Goal: Transaction & Acquisition: Purchase product/service

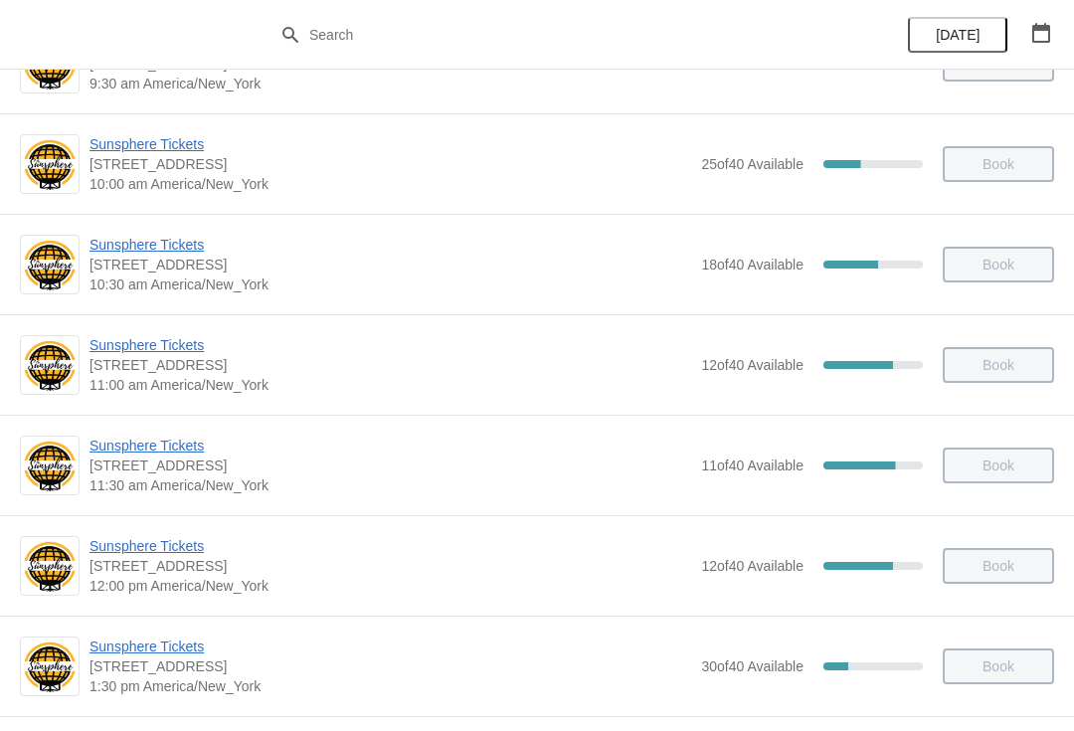
scroll to position [376, 0]
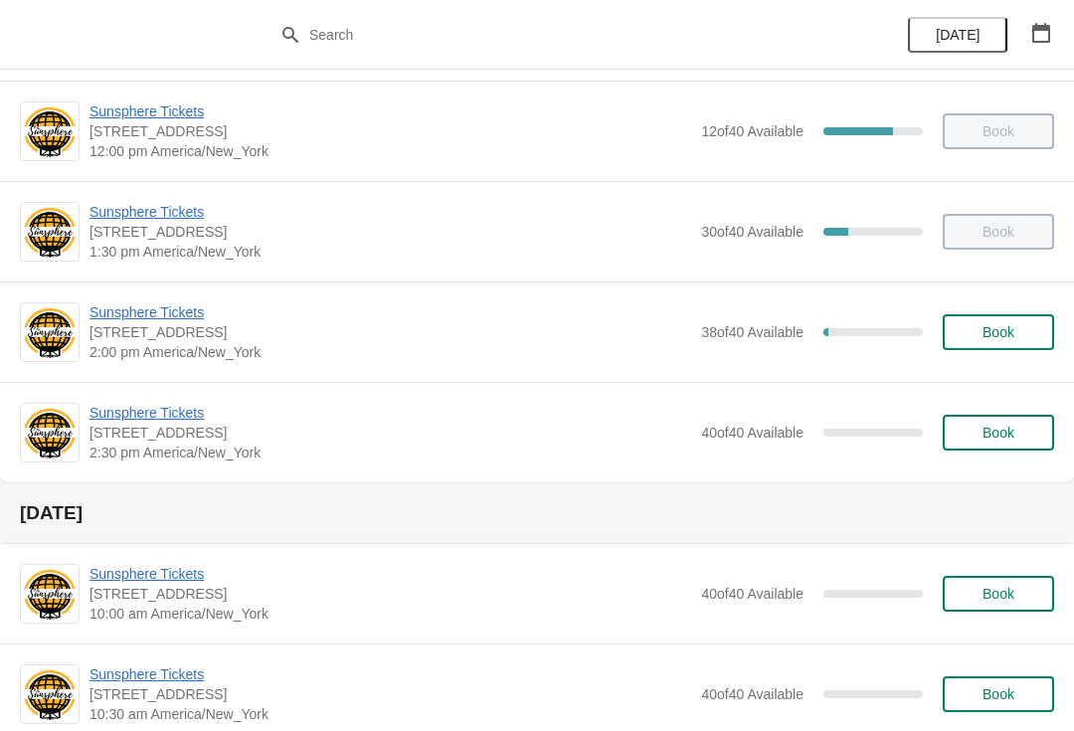
scroll to position [707, 0]
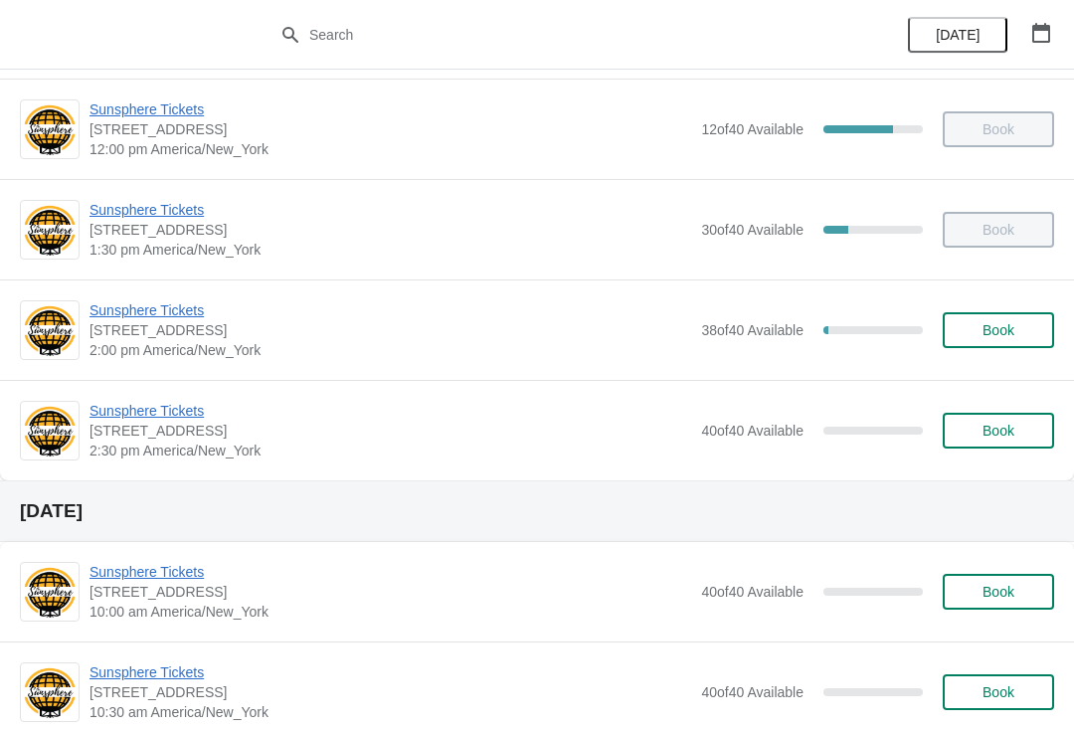
click at [135, 418] on span "Sunsphere Tickets" at bounding box center [391, 411] width 602 height 20
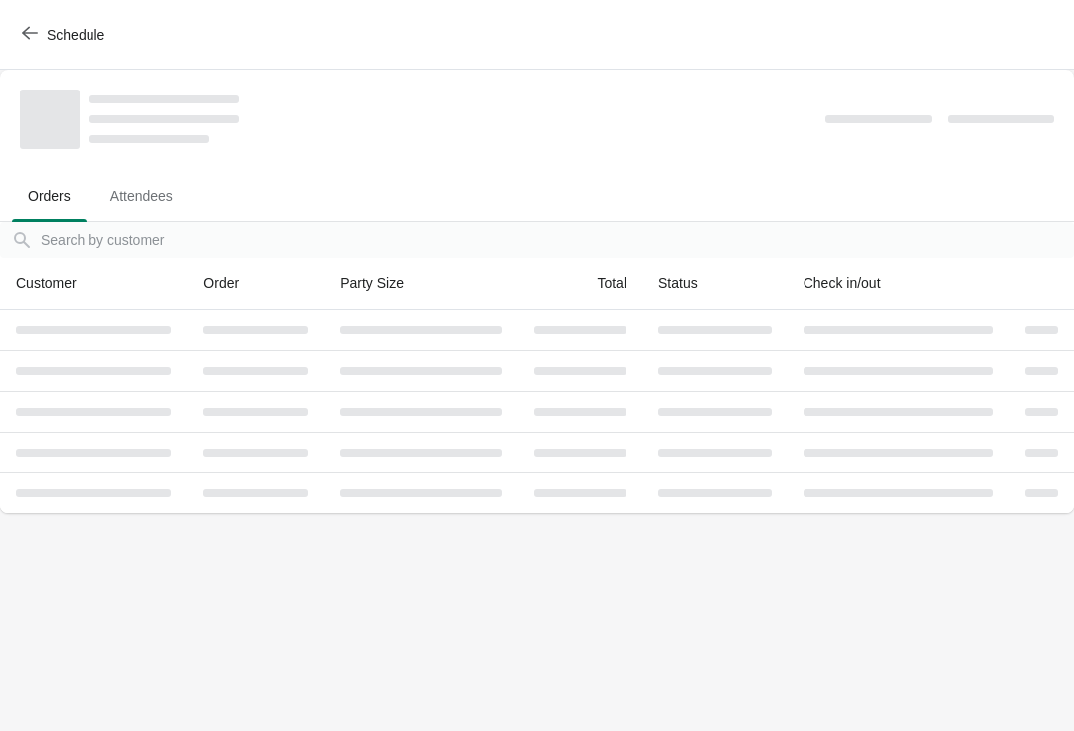
scroll to position [0, 0]
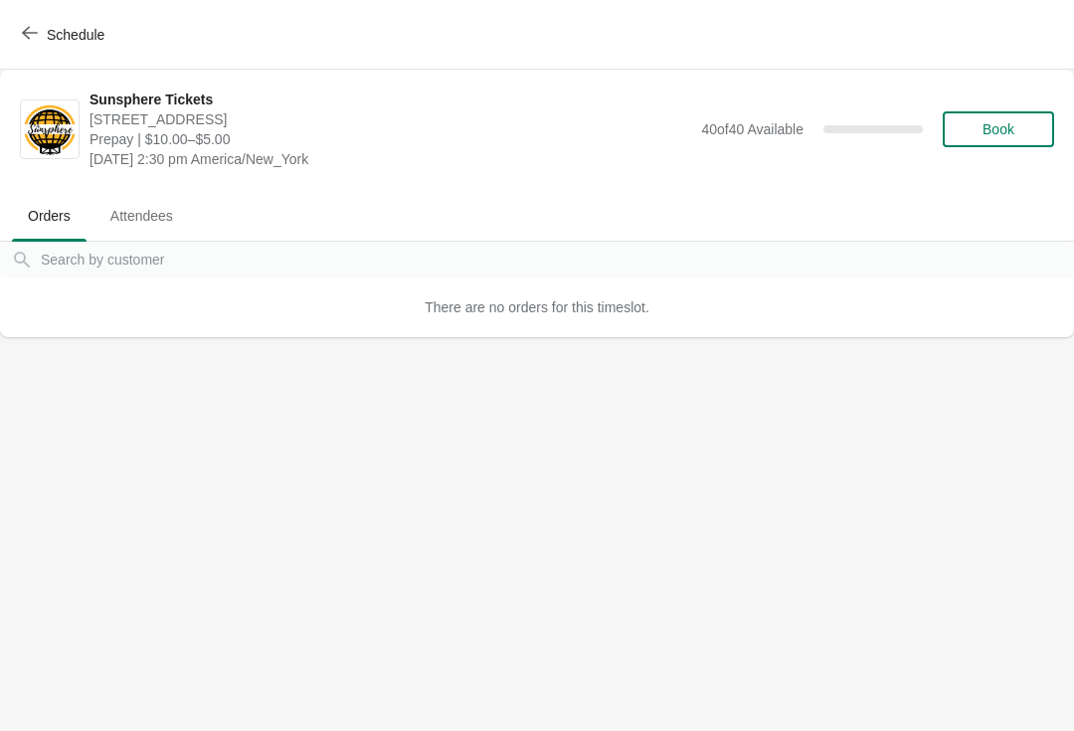
click at [1035, 126] on span "Book" at bounding box center [999, 129] width 76 height 16
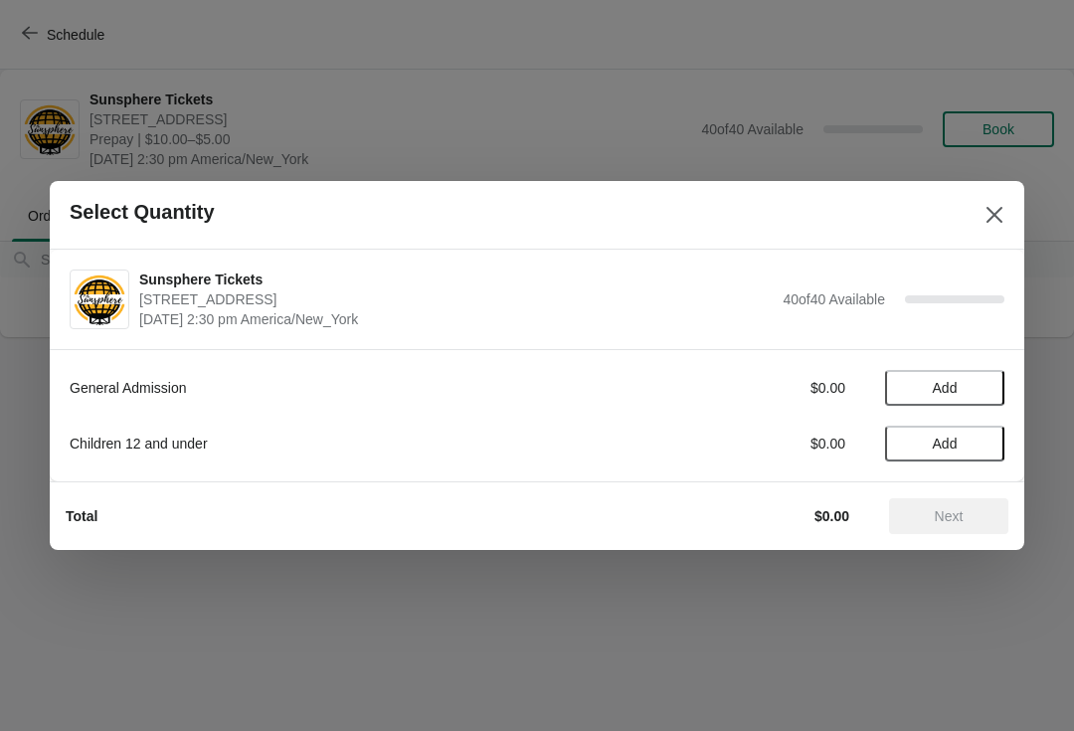
click at [942, 385] on span "Add" at bounding box center [945, 388] width 25 height 16
click at [985, 385] on icon at bounding box center [979, 388] width 21 height 21
click at [956, 524] on span "Next" at bounding box center [949, 516] width 29 height 16
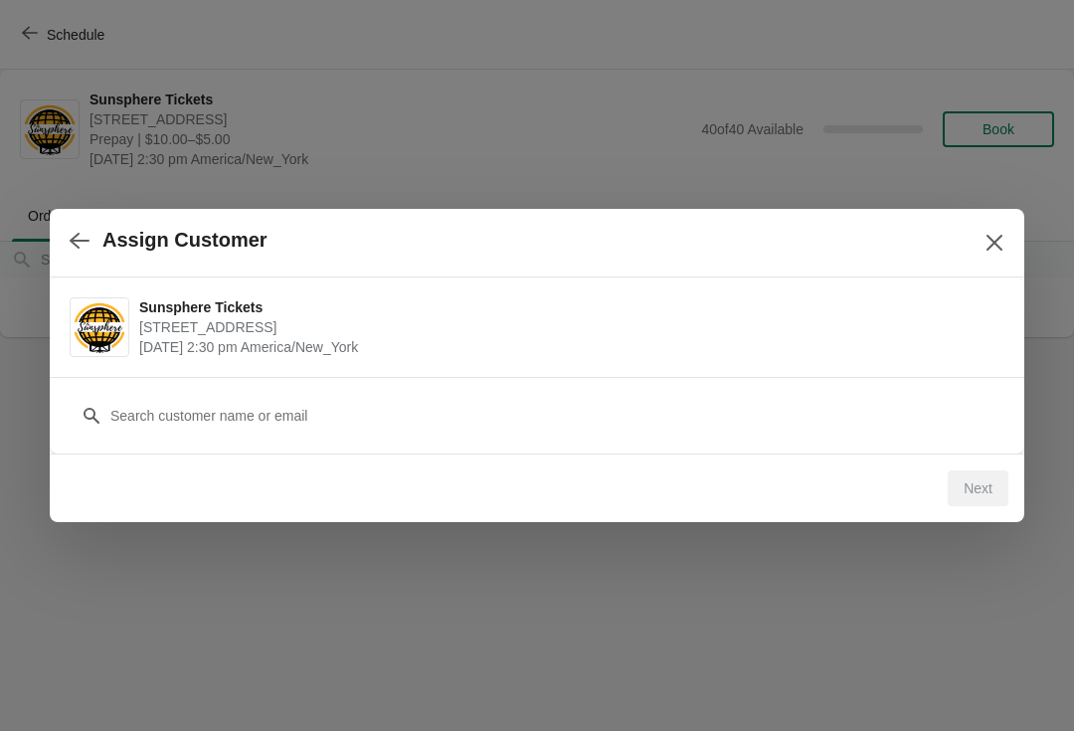
click at [319, 387] on div "Customer" at bounding box center [537, 406] width 935 height 56
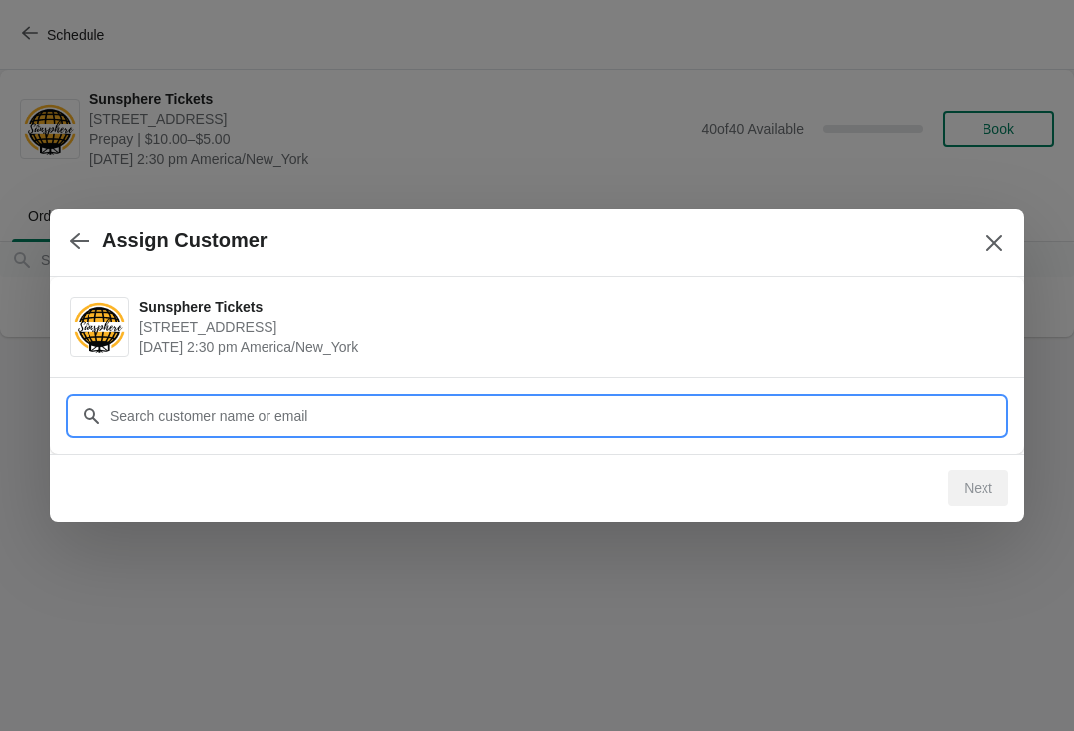
click at [235, 400] on input "Customer" at bounding box center [556, 416] width 895 height 36
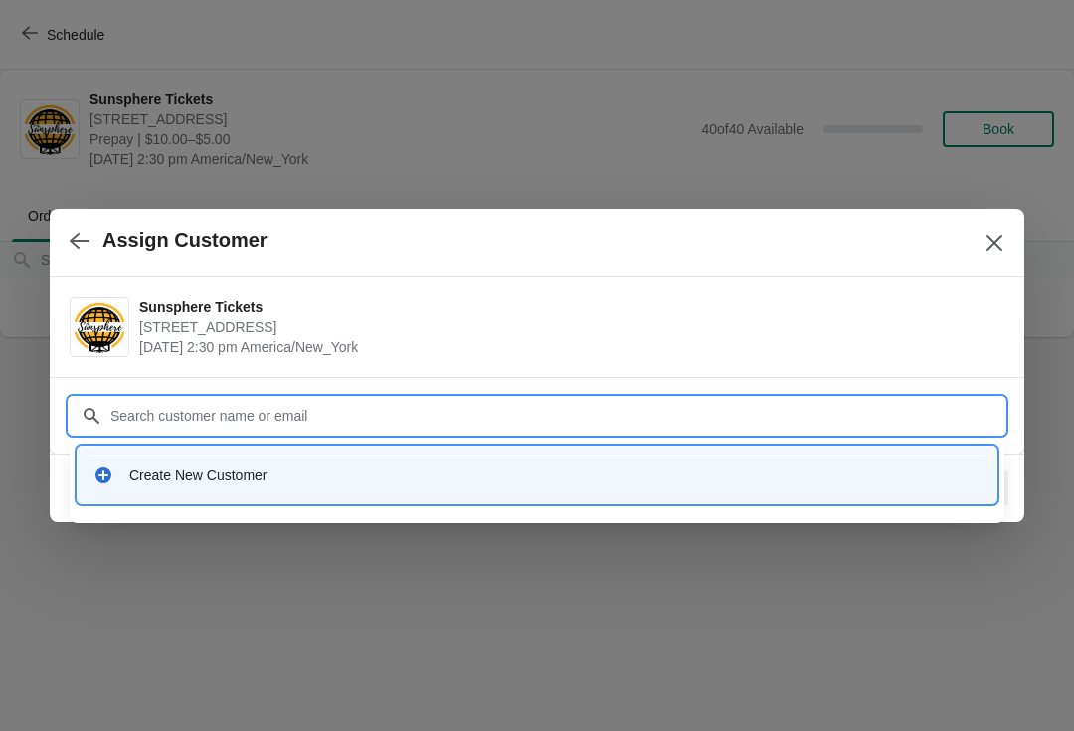
click at [194, 470] on div "Create New Customer" at bounding box center [554, 475] width 851 height 20
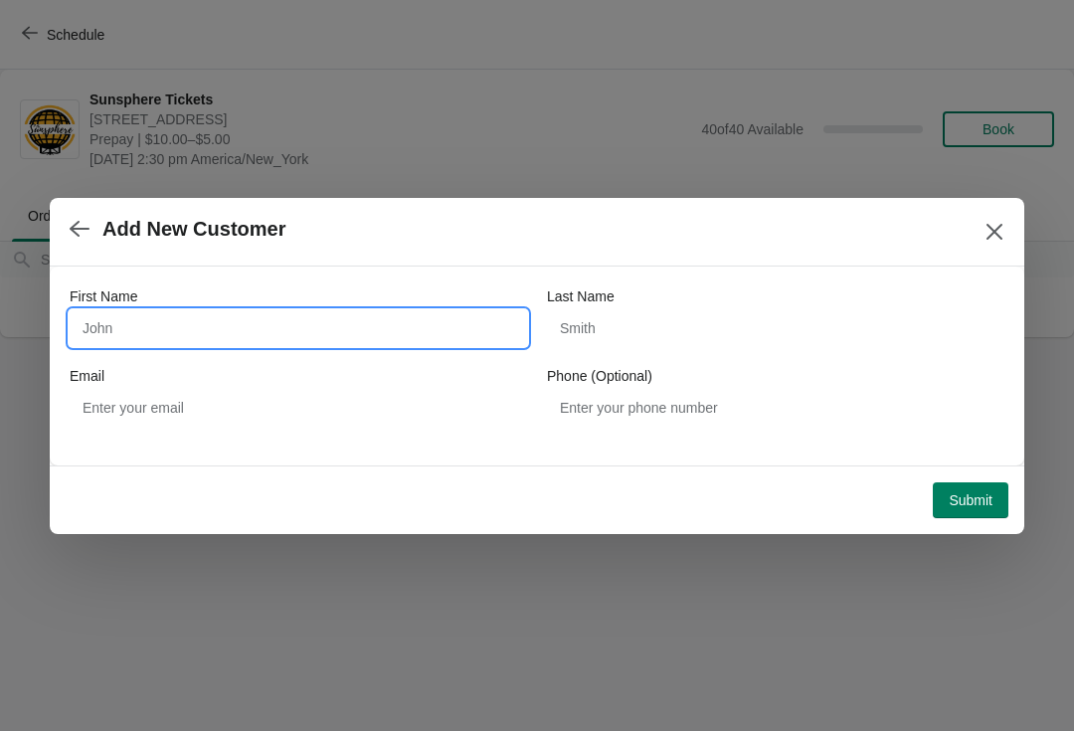
click at [213, 320] on input "First Name" at bounding box center [298, 328] width 457 height 36
type input "Walkin"
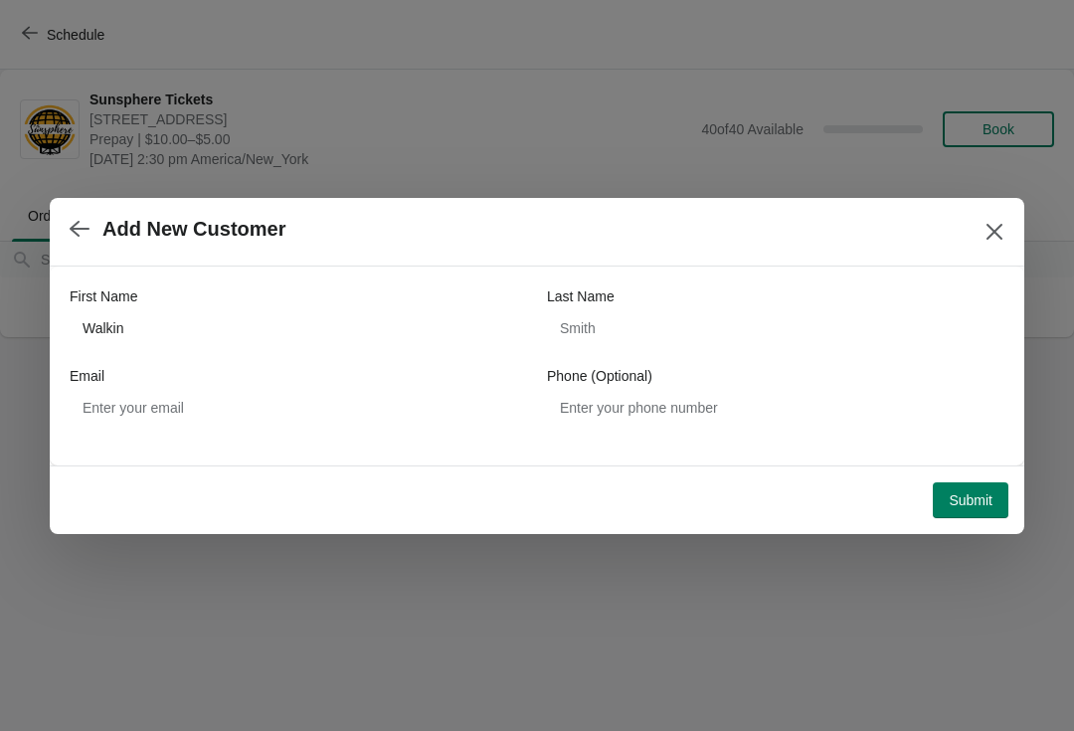
click at [971, 496] on span "Submit" at bounding box center [971, 500] width 44 height 16
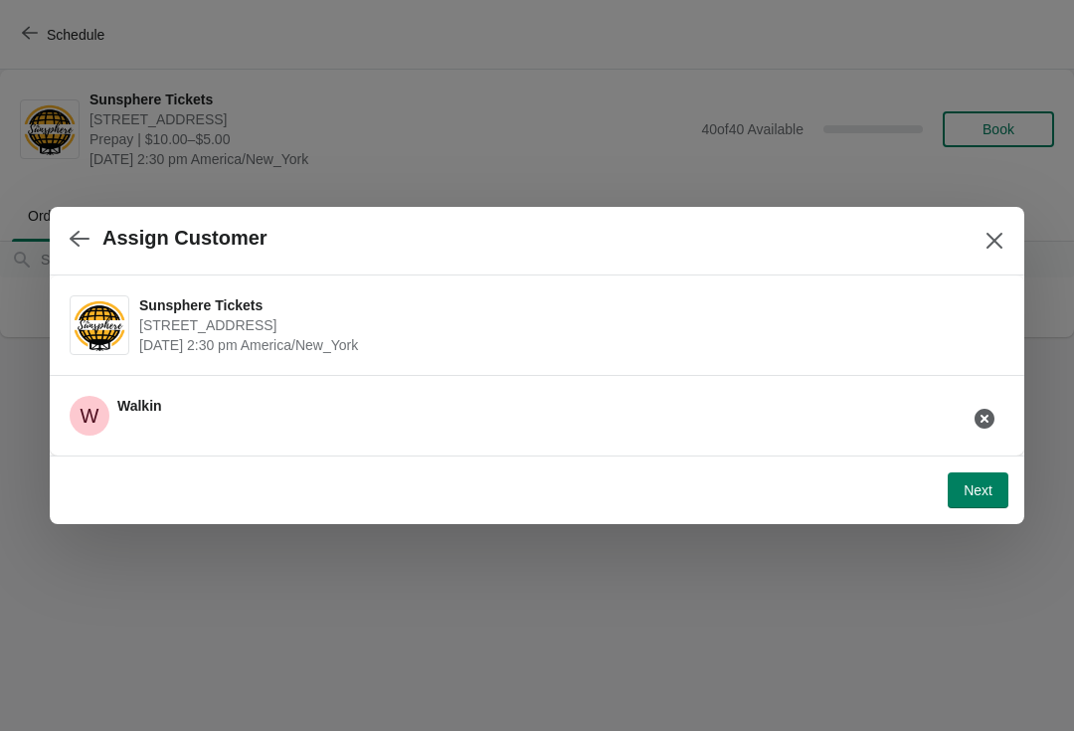
click at [978, 496] on span "Next" at bounding box center [978, 490] width 29 height 16
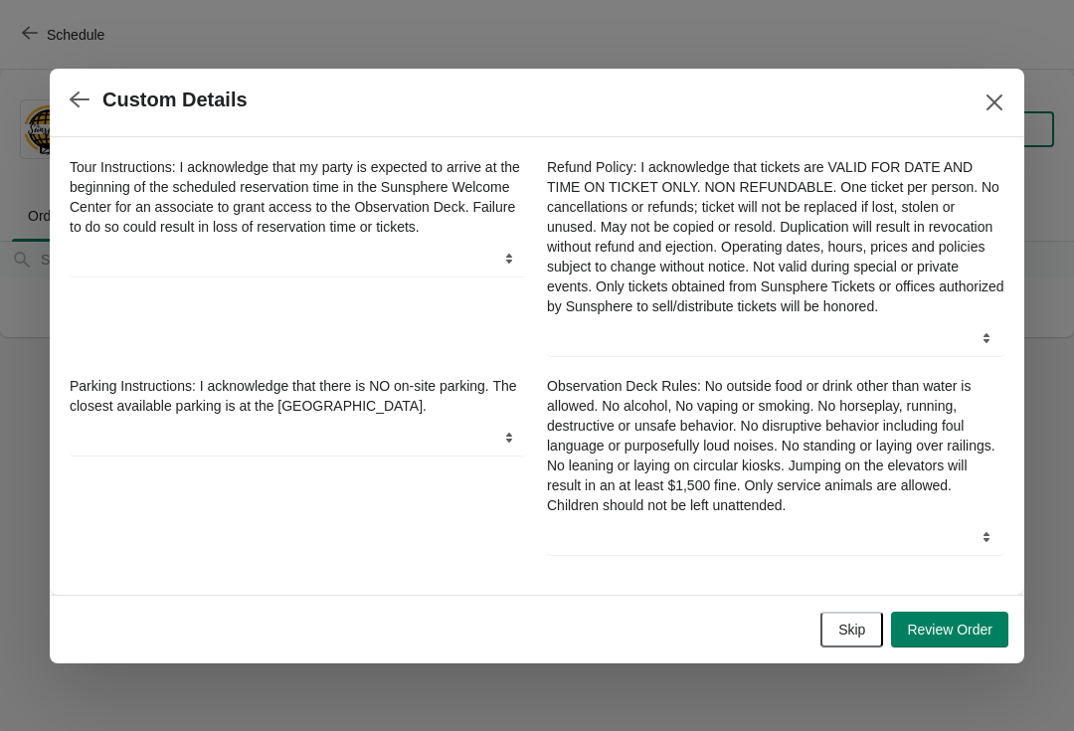
click at [822, 647] on button "Skip" at bounding box center [852, 630] width 63 height 36
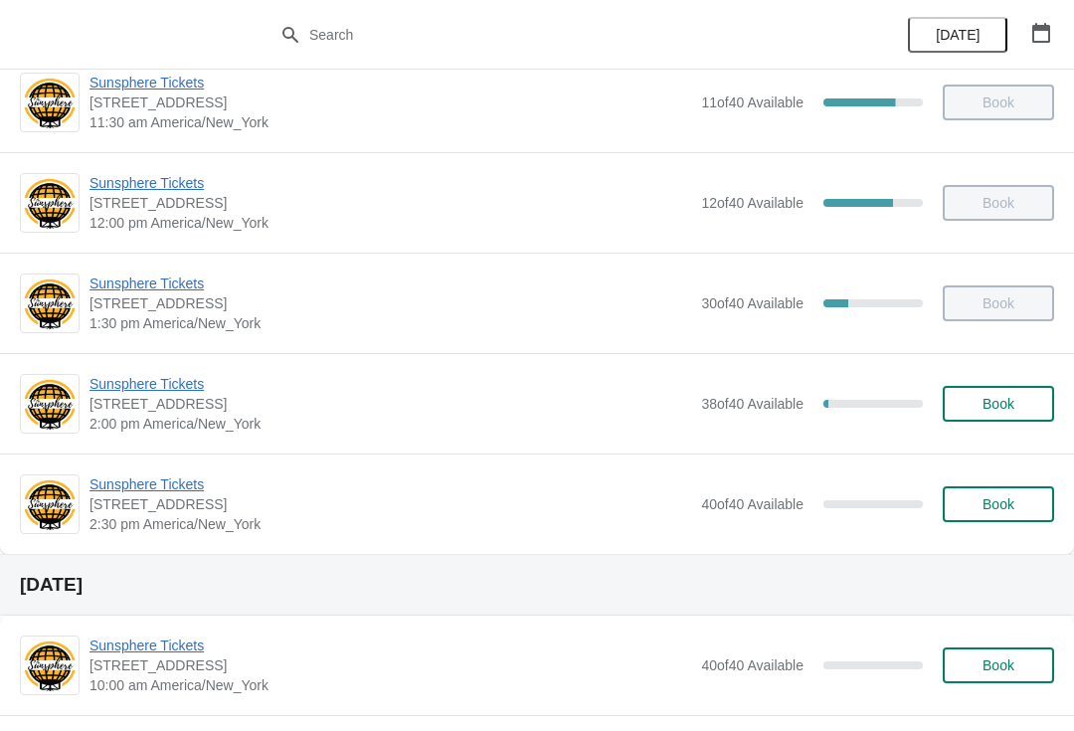
scroll to position [639, 0]
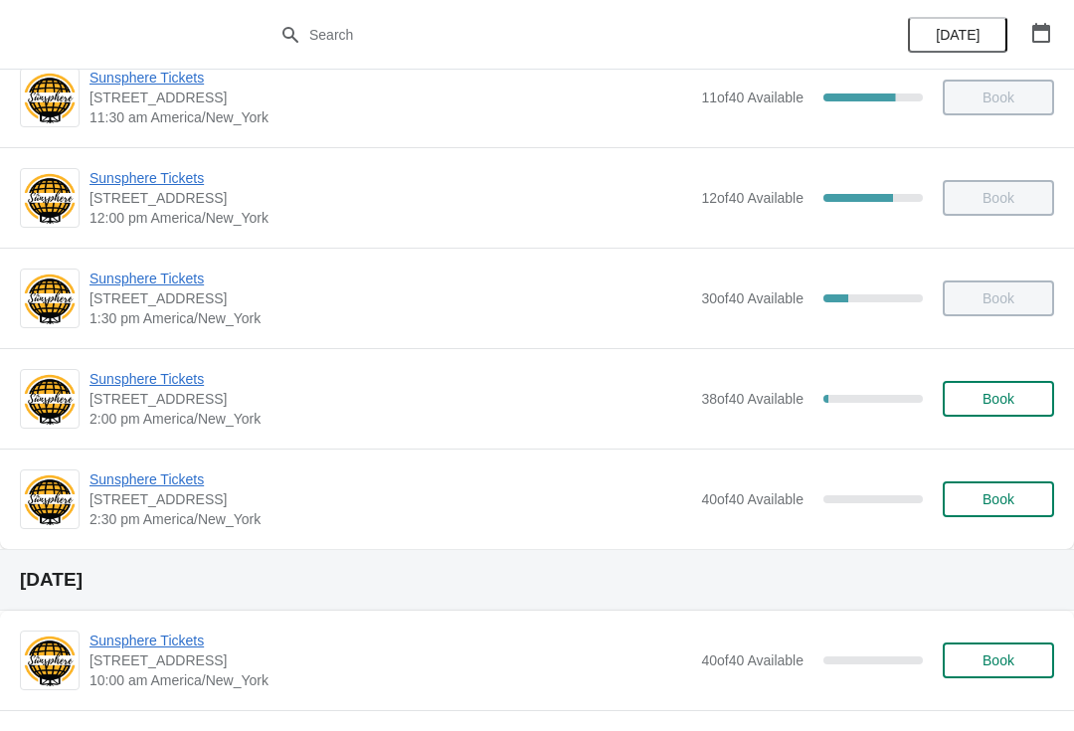
click at [178, 484] on span "Sunsphere Tickets" at bounding box center [391, 479] width 602 height 20
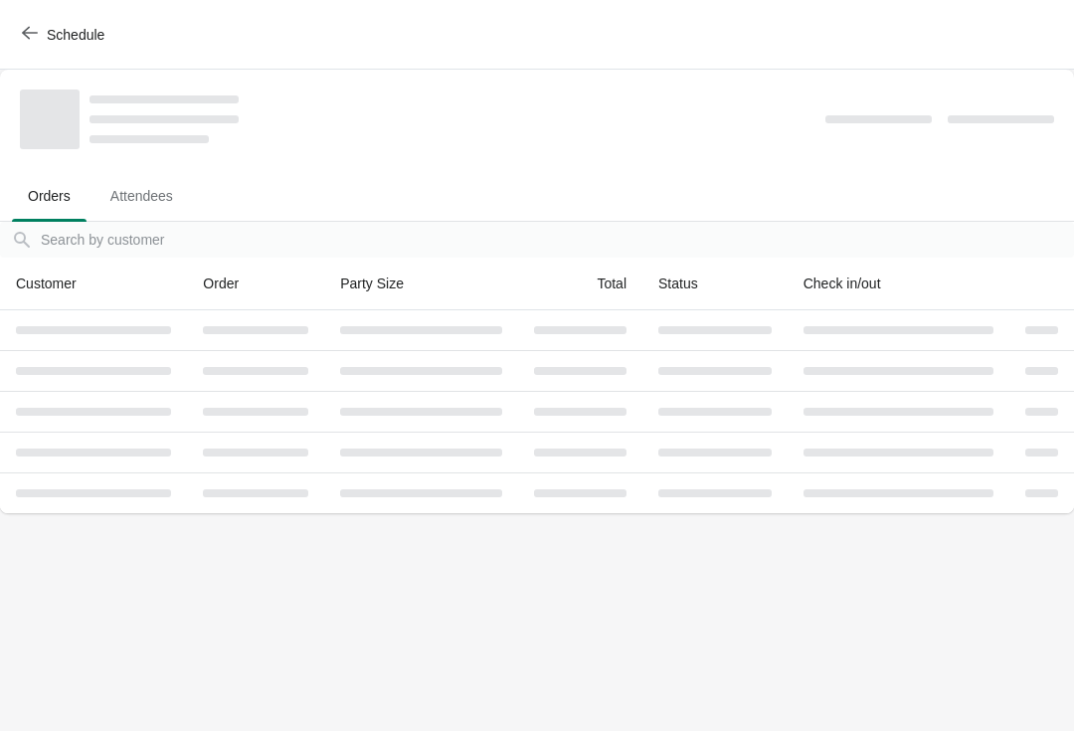
scroll to position [0, 0]
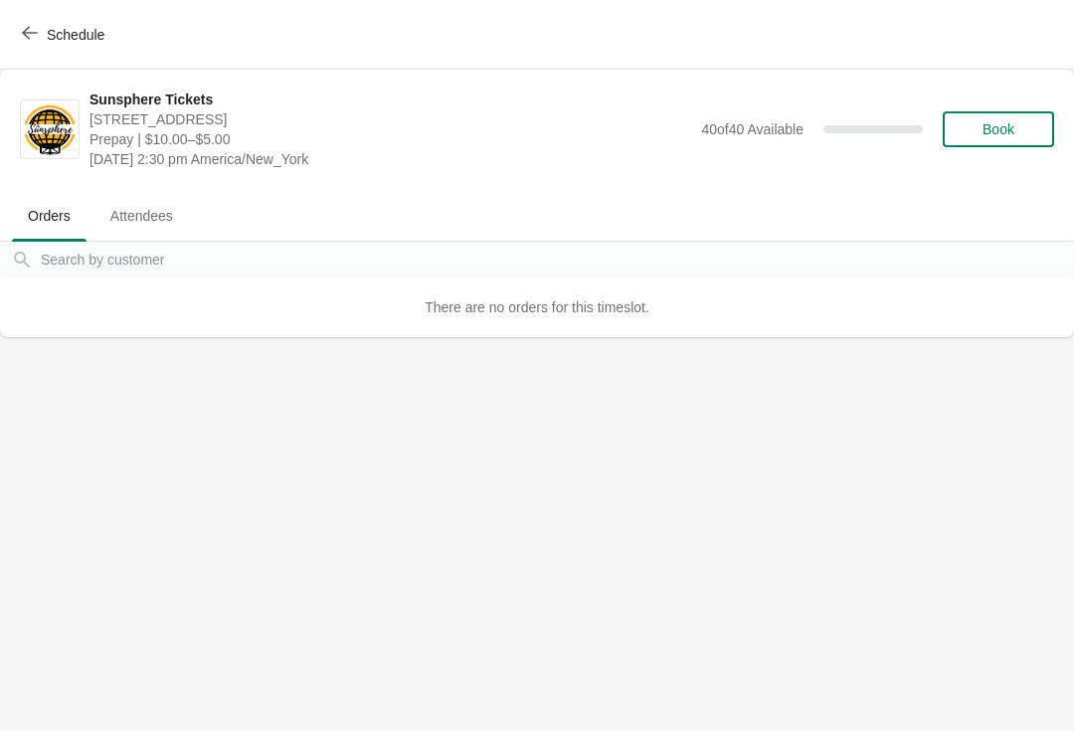
click at [1002, 137] on span "Book" at bounding box center [999, 129] width 32 height 16
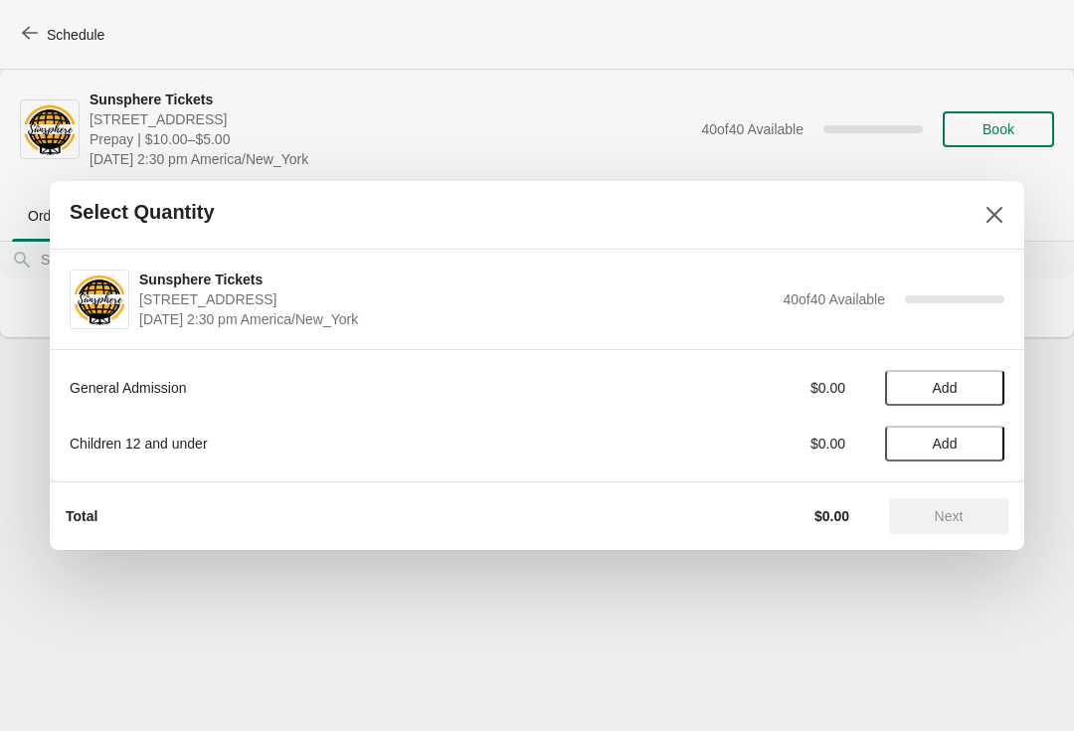
click at [940, 394] on span "Add" at bounding box center [945, 388] width 25 height 16
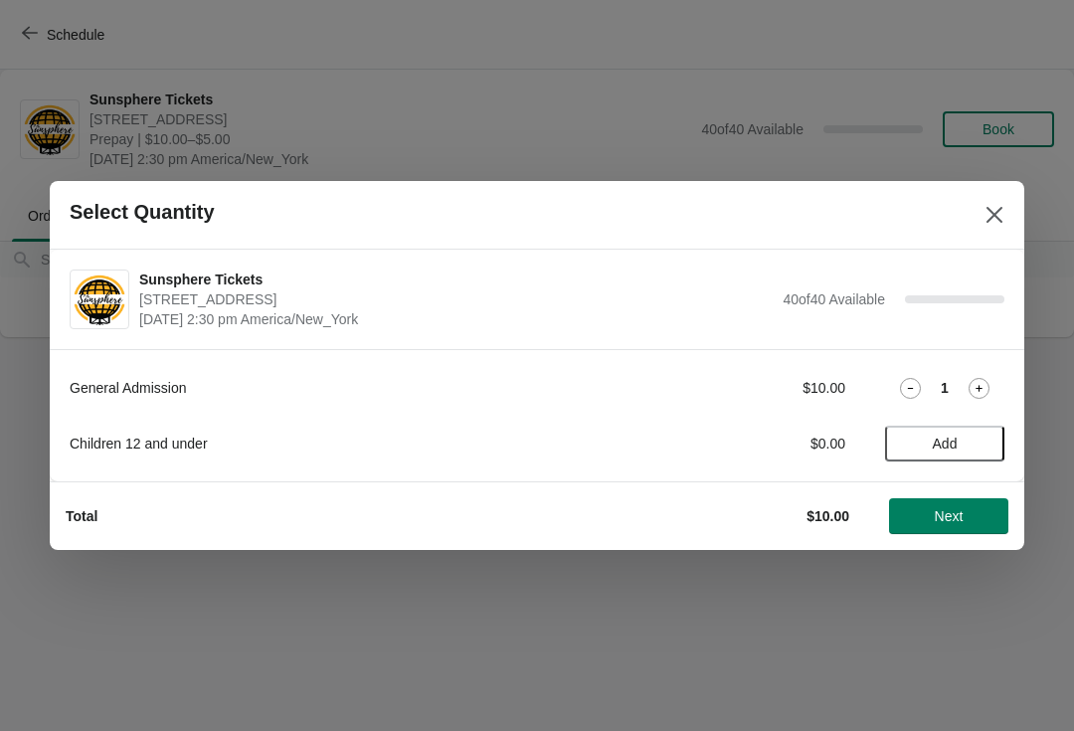
click at [980, 396] on icon at bounding box center [979, 388] width 21 height 21
click at [978, 395] on icon at bounding box center [979, 388] width 21 height 21
click at [979, 397] on icon at bounding box center [979, 388] width 21 height 21
click at [930, 383] on div "4" at bounding box center [944, 388] width 119 height 21
click at [917, 378] on icon at bounding box center [910, 388] width 21 height 21
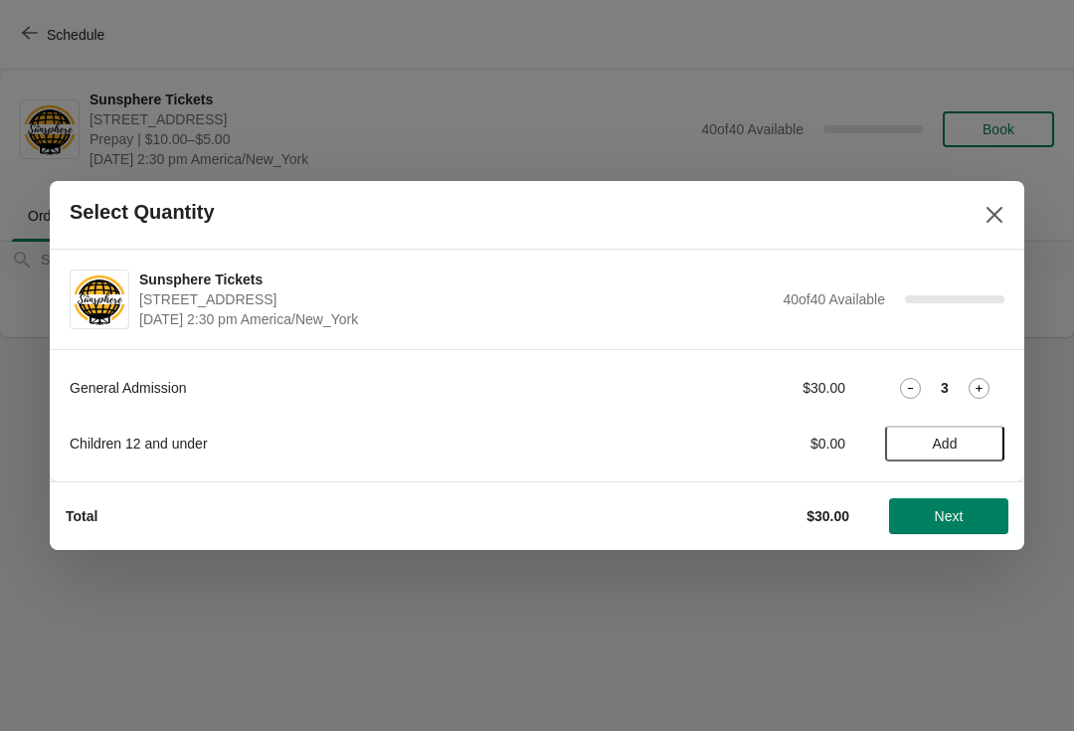
click at [917, 388] on icon at bounding box center [910, 388] width 21 height 21
click at [964, 527] on button "Next" at bounding box center [948, 516] width 119 height 36
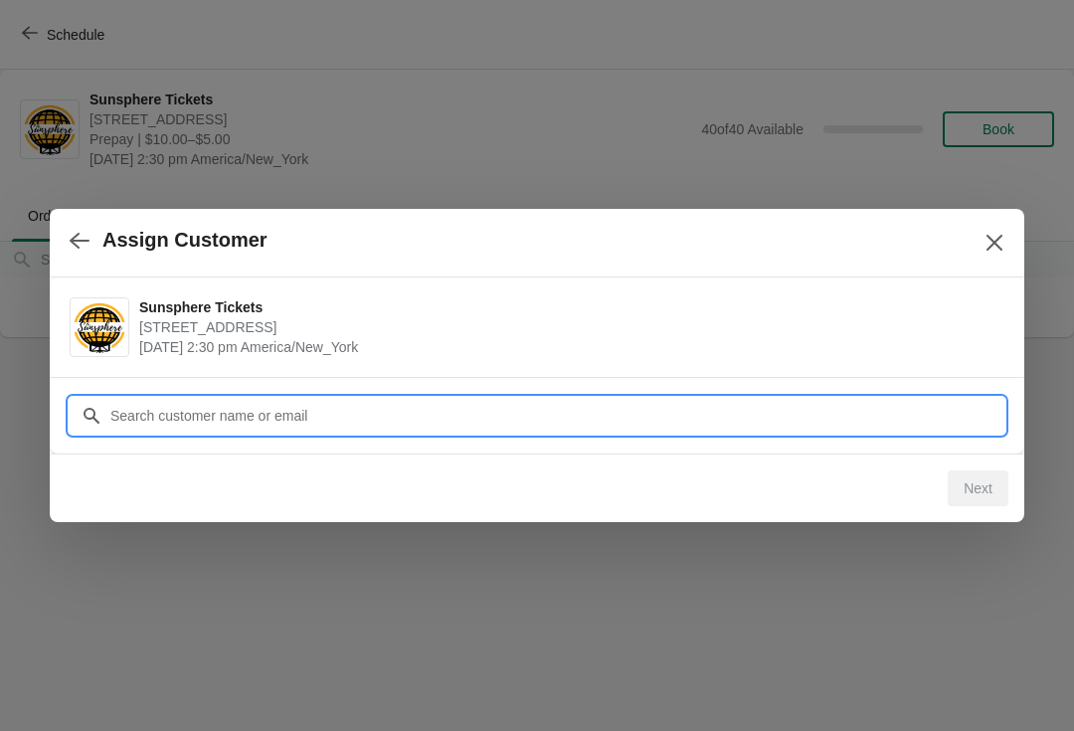
click at [663, 406] on input "Customer" at bounding box center [556, 416] width 895 height 36
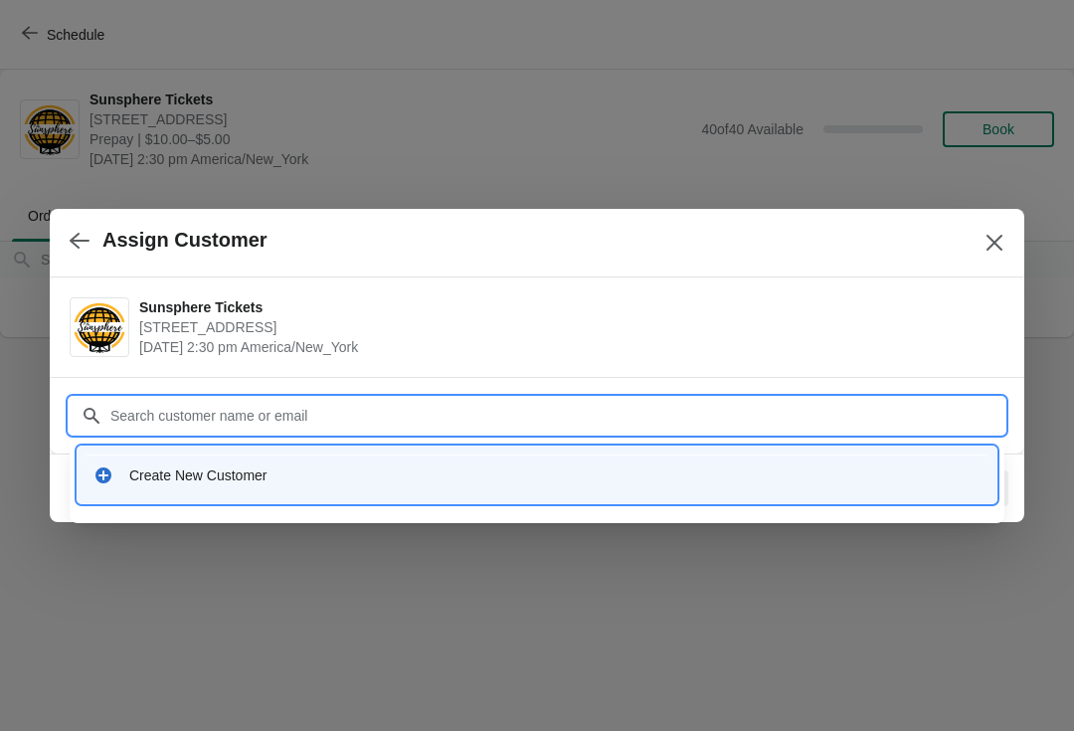
click at [296, 493] on div "Create New Customer" at bounding box center [537, 475] width 903 height 41
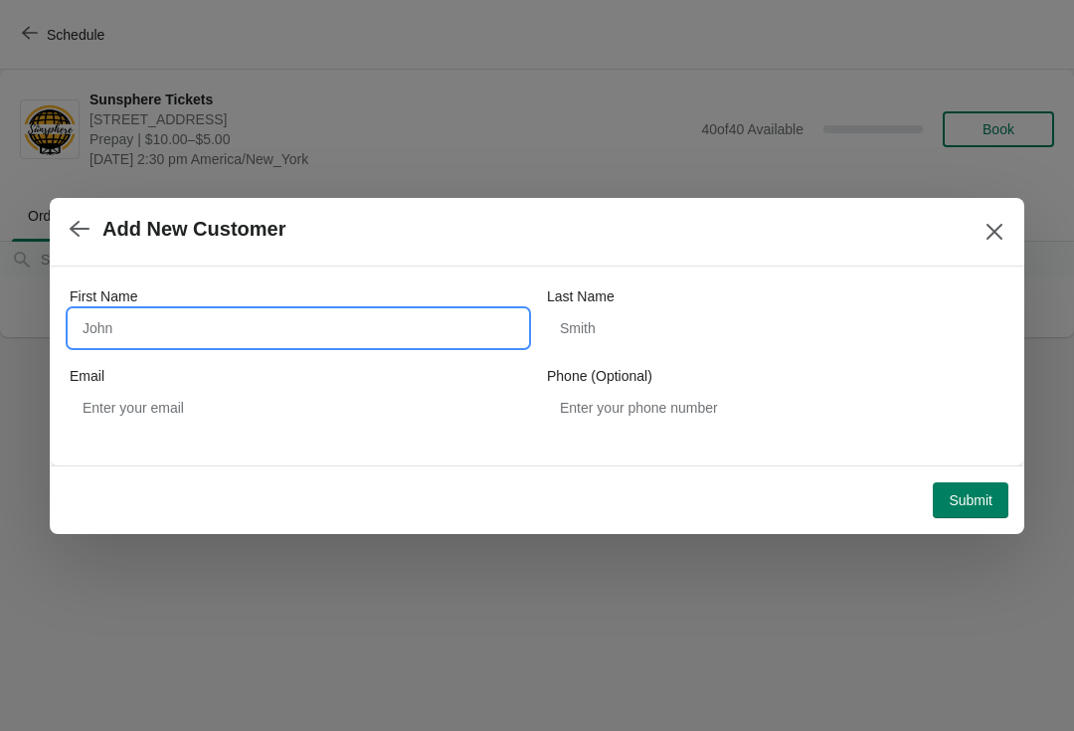
click at [342, 328] on input "First Name" at bounding box center [298, 328] width 457 height 36
type input "Walkin"
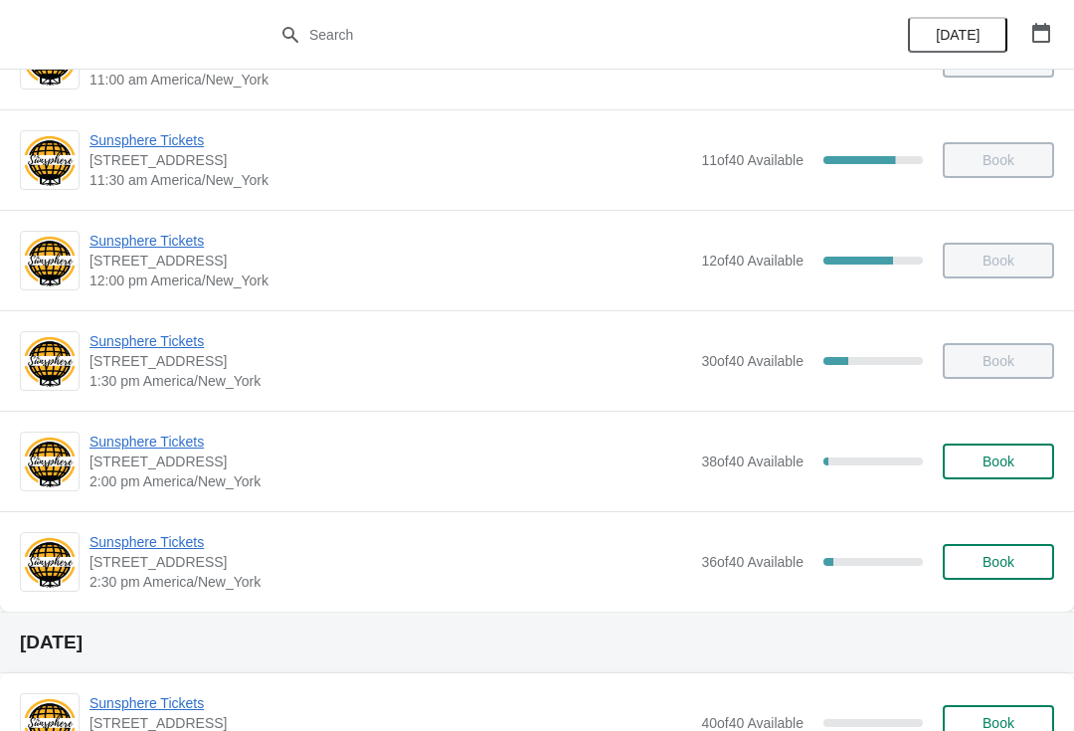
scroll to position [605, 0]
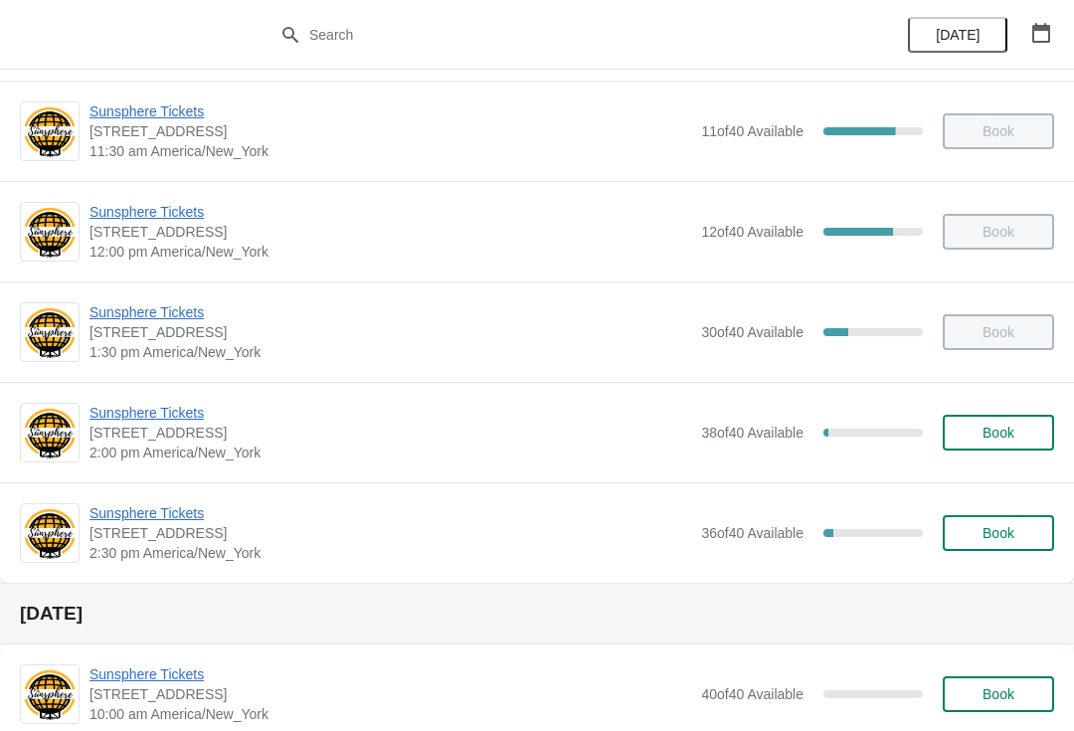
click at [169, 517] on span "Sunsphere Tickets" at bounding box center [391, 513] width 602 height 20
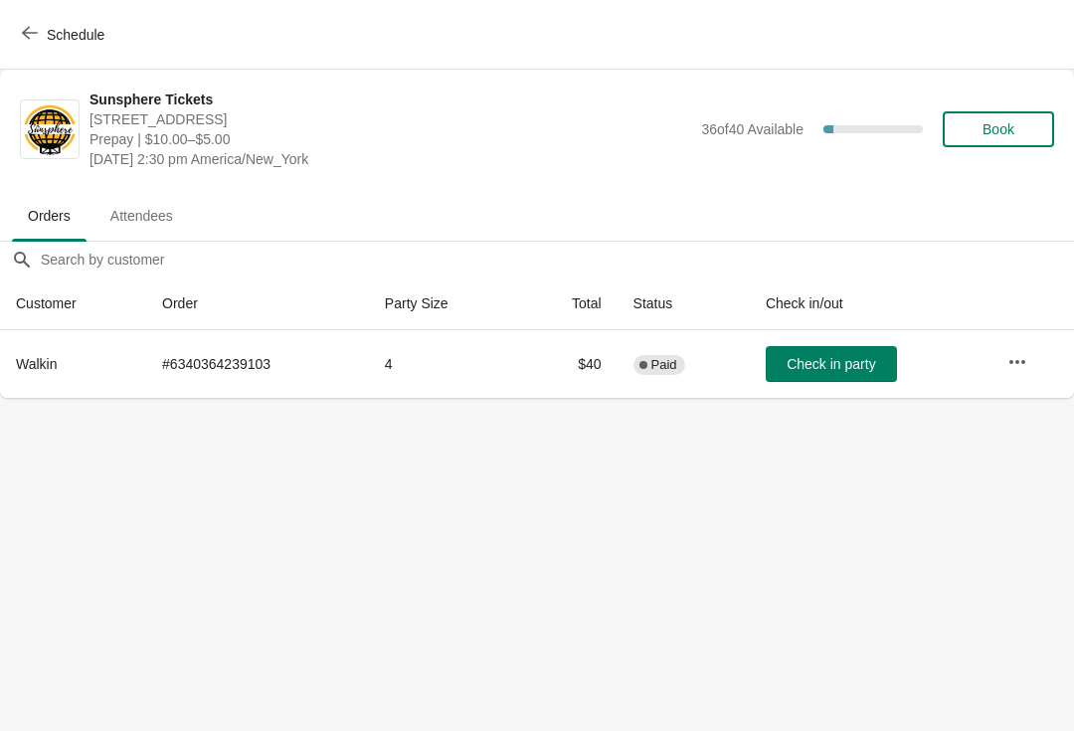
scroll to position [0, 0]
click at [1011, 131] on span "Book" at bounding box center [999, 129] width 32 height 16
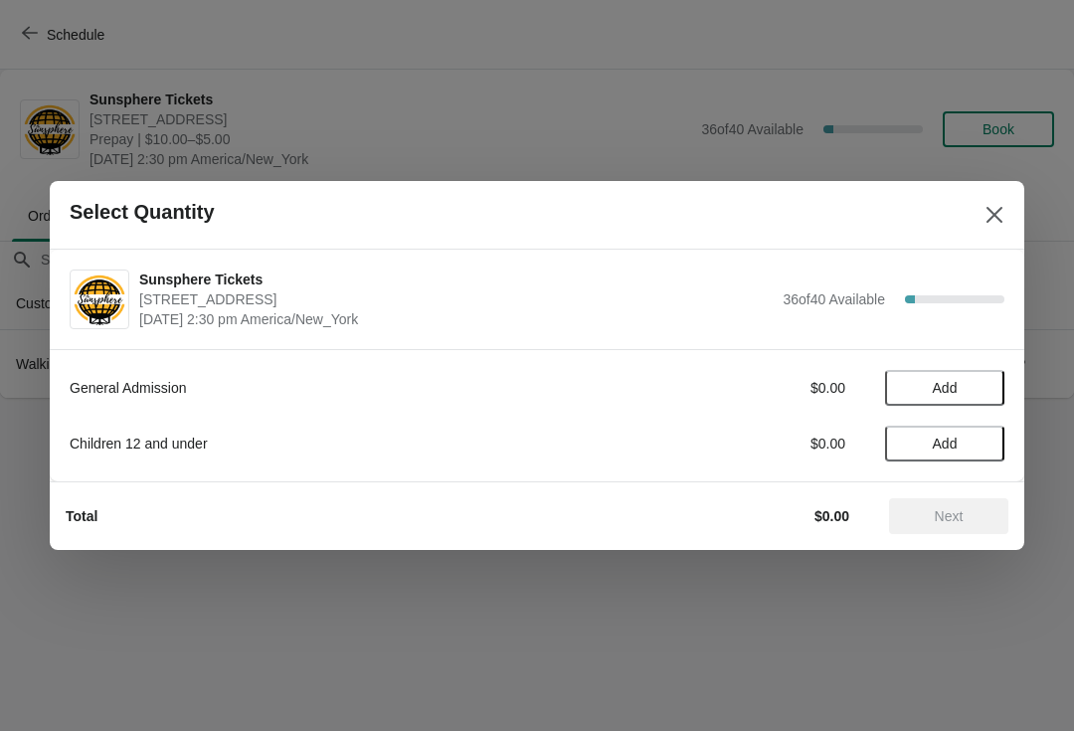
click at [950, 392] on span "Add" at bounding box center [945, 388] width 25 height 16
click at [984, 385] on icon at bounding box center [979, 388] width 21 height 21
click at [983, 391] on icon at bounding box center [979, 388] width 21 height 21
click at [980, 431] on button "Add" at bounding box center [944, 444] width 119 height 36
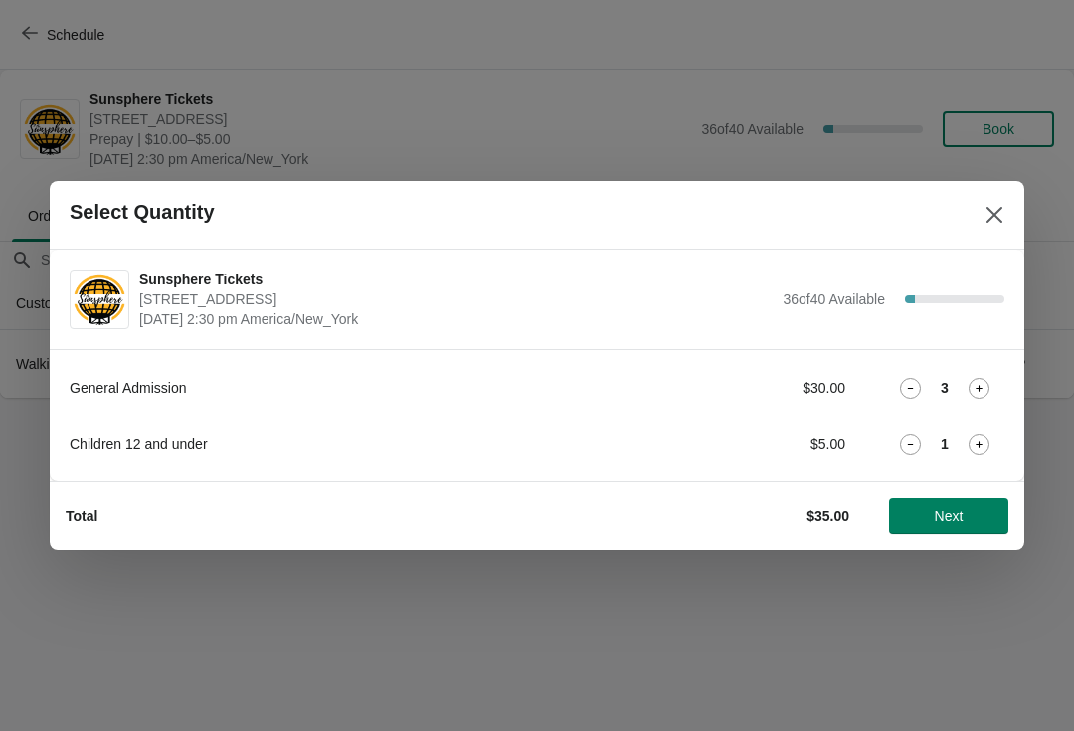
click at [925, 530] on button "Next" at bounding box center [948, 516] width 119 height 36
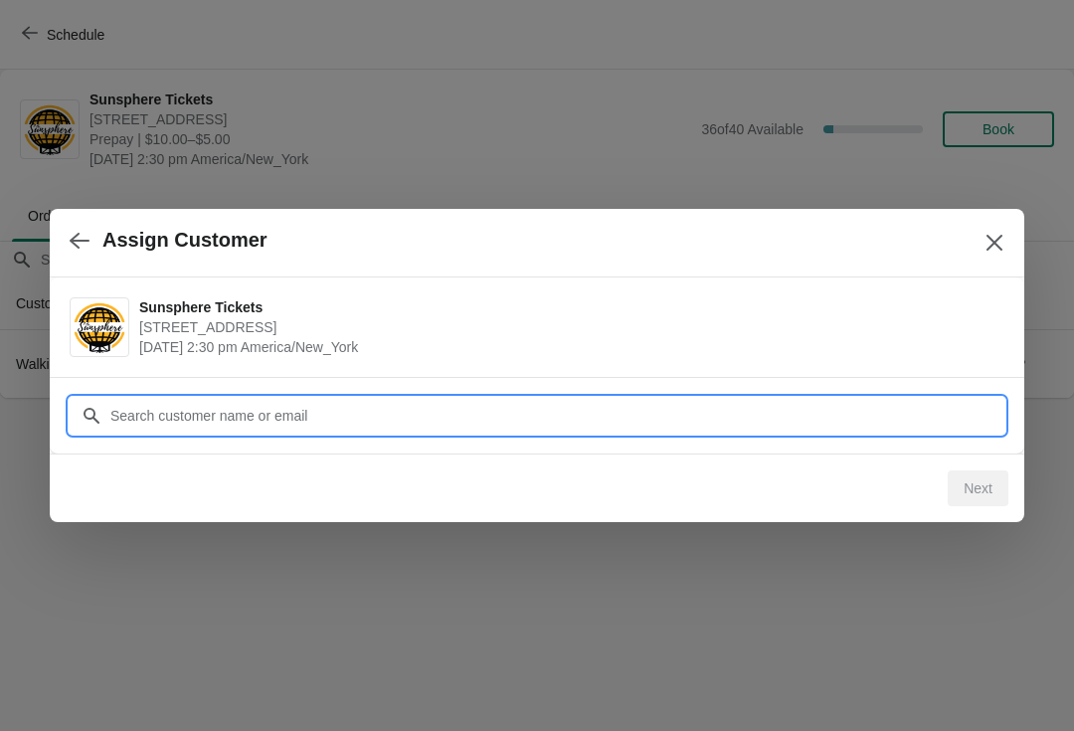
click at [919, 411] on input "Customer" at bounding box center [556, 416] width 895 height 36
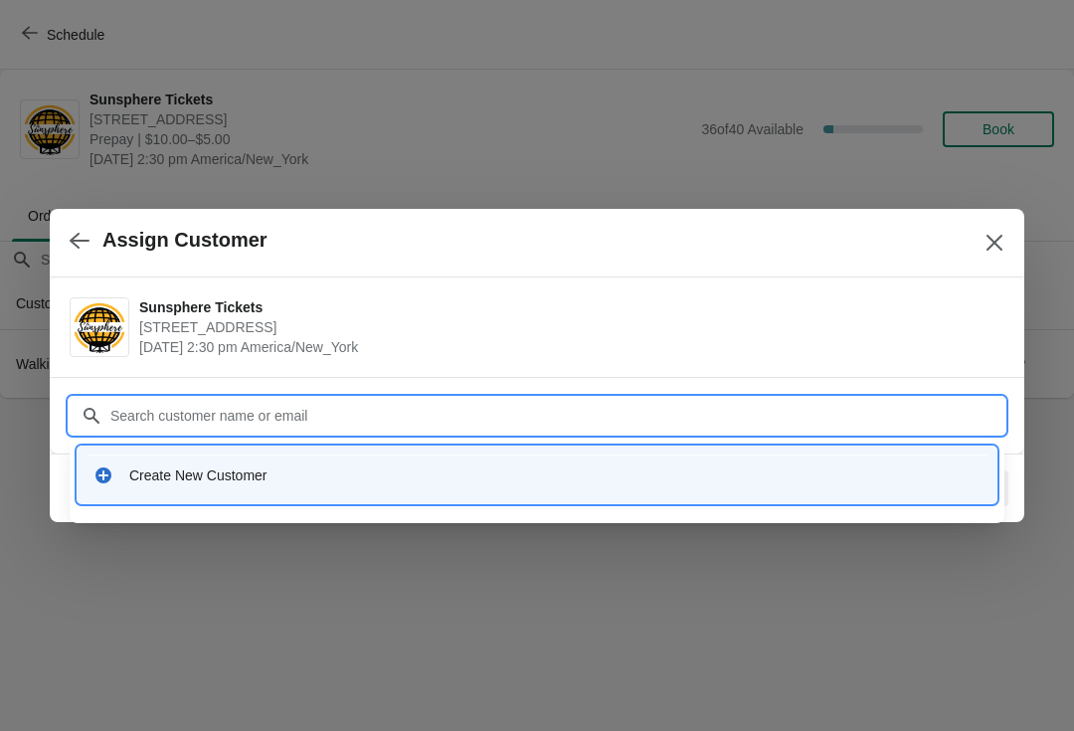
click at [210, 471] on div "Create New Customer" at bounding box center [554, 475] width 851 height 20
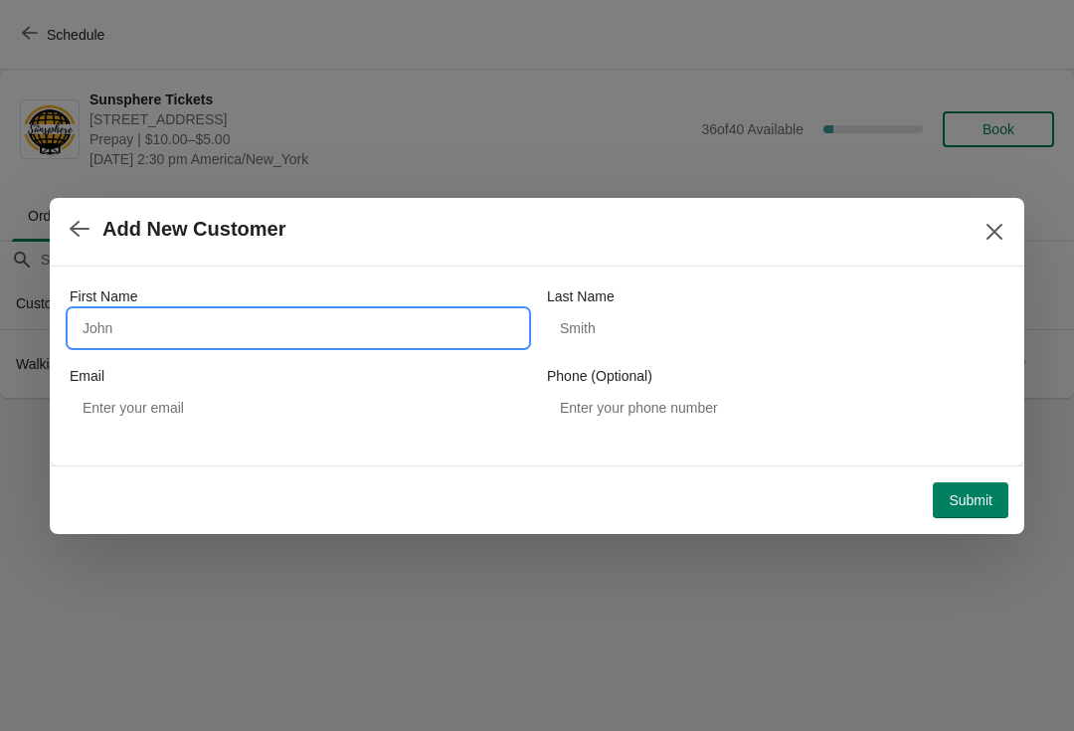
click at [222, 310] on input "First Name" at bounding box center [298, 328] width 457 height 36
type input "Walkin"
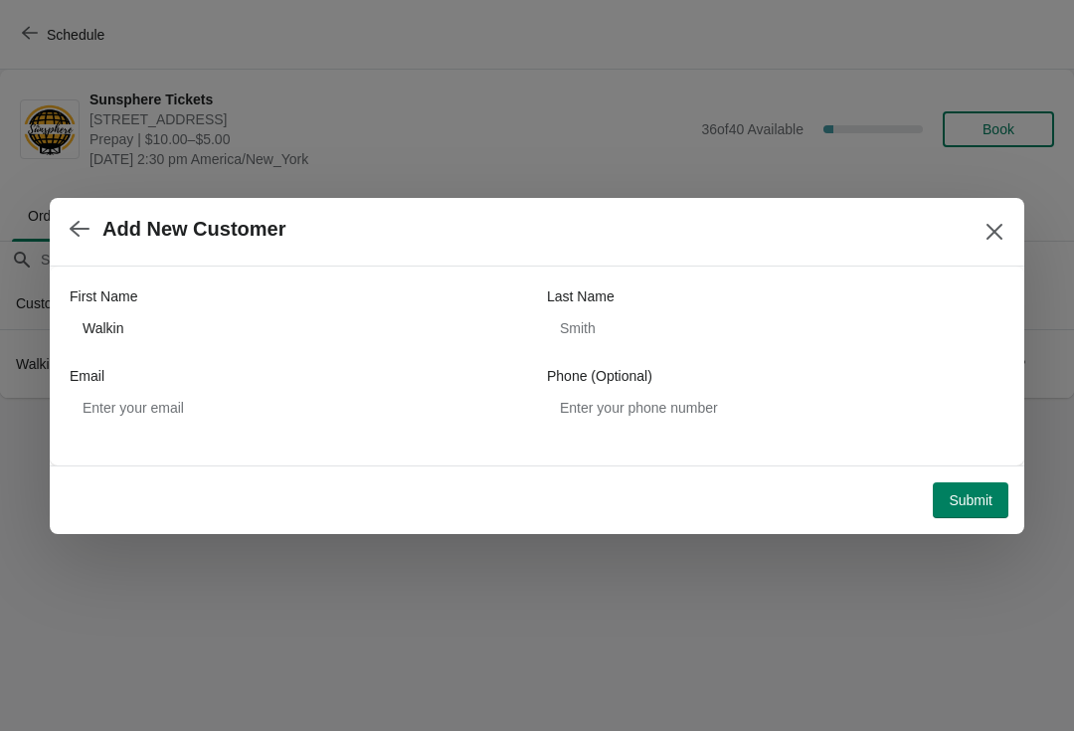
click at [938, 496] on button "Submit" at bounding box center [971, 500] width 76 height 36
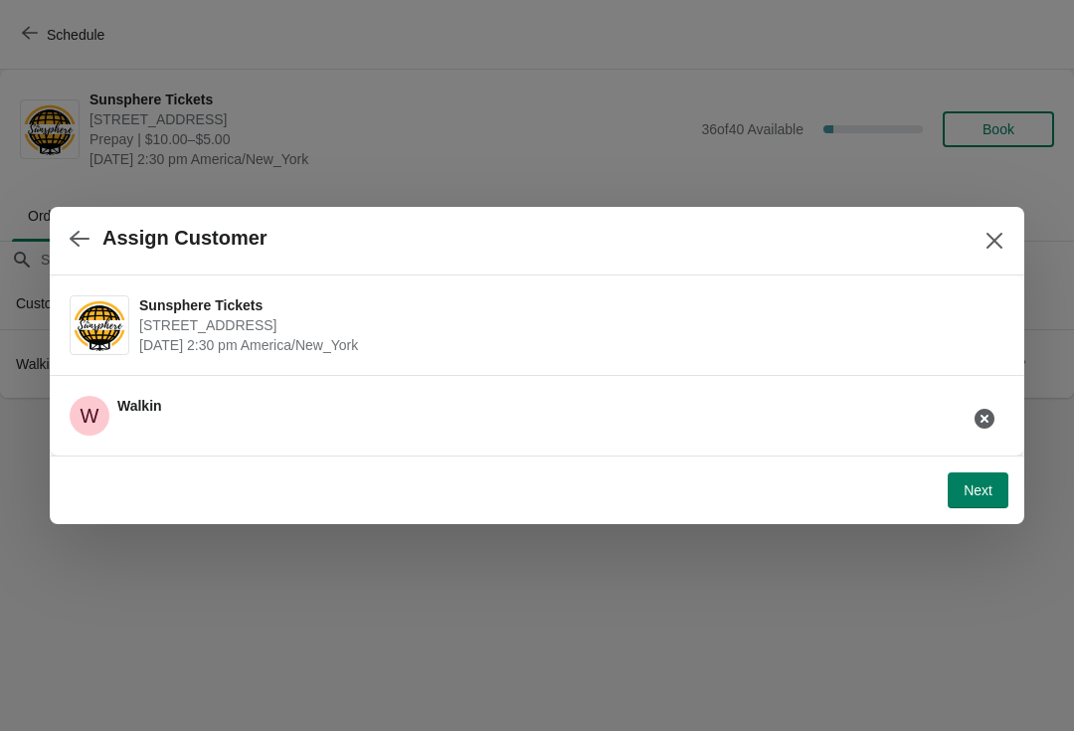
click at [971, 501] on button "Next" at bounding box center [978, 490] width 61 height 36
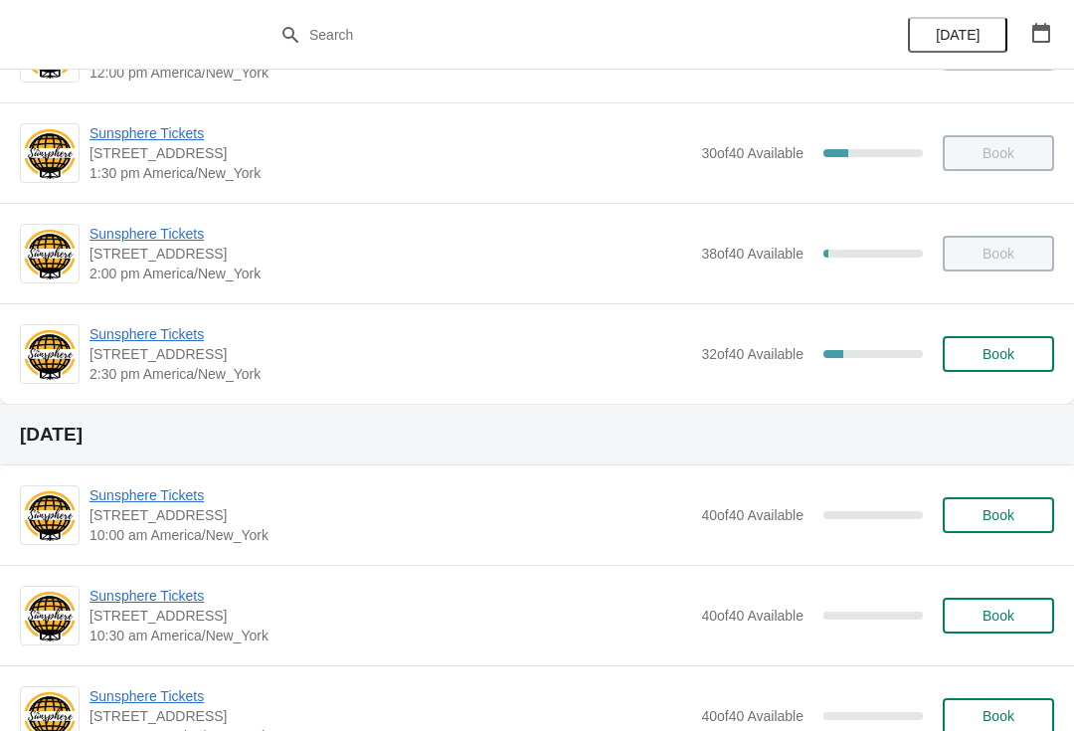
scroll to position [783, 0]
